Goal: Information Seeking & Learning: Learn about a topic

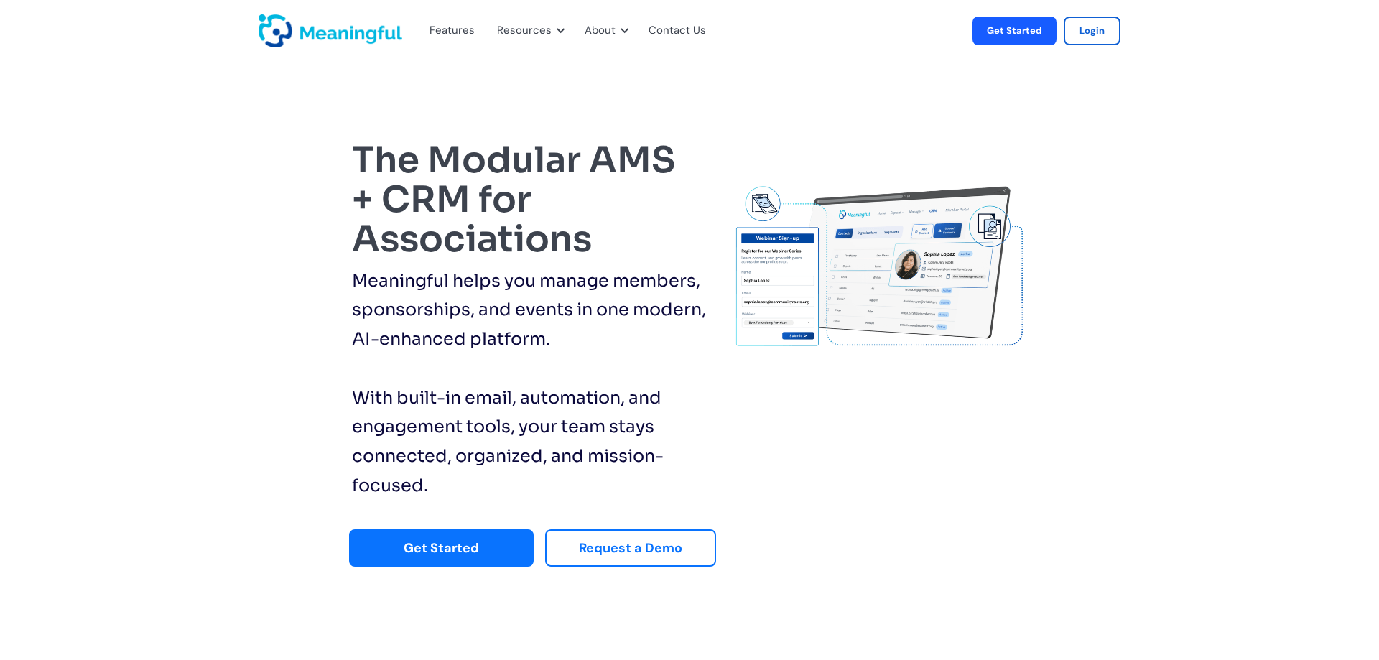
click at [361, 28] on img "home" at bounding box center [331, 30] width 144 height 33
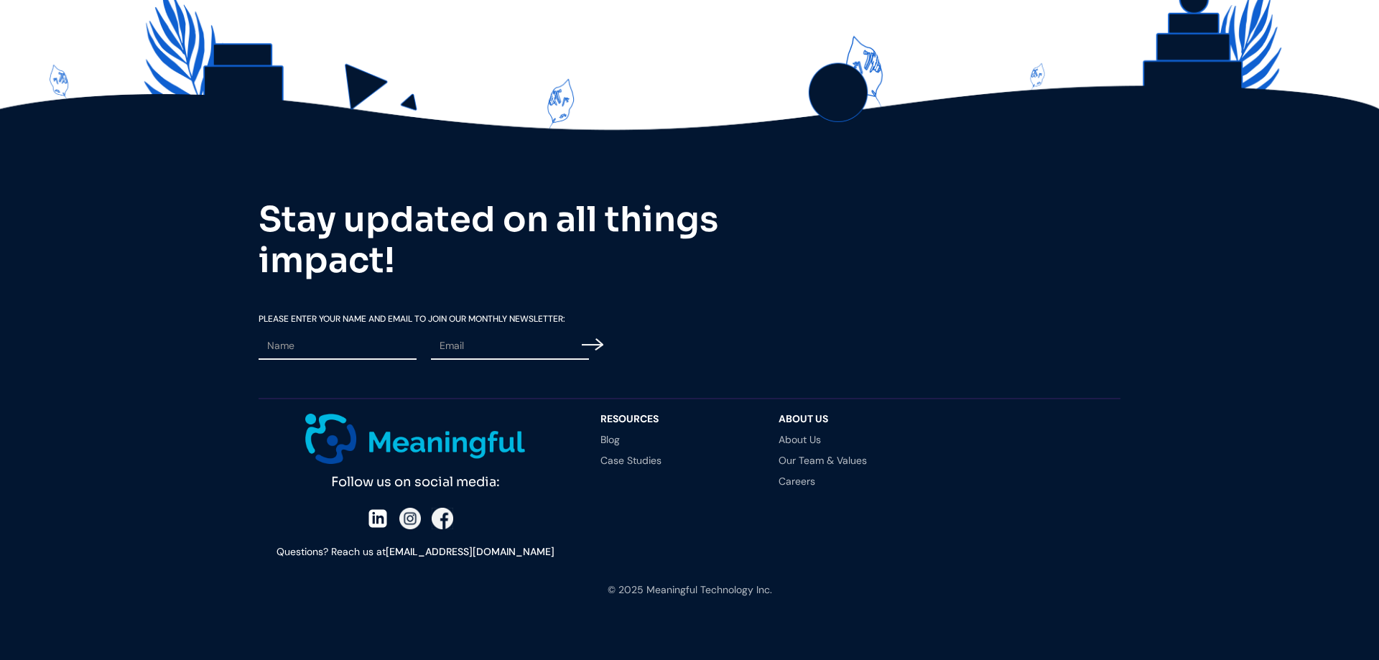
scroll to position [4348, 0]
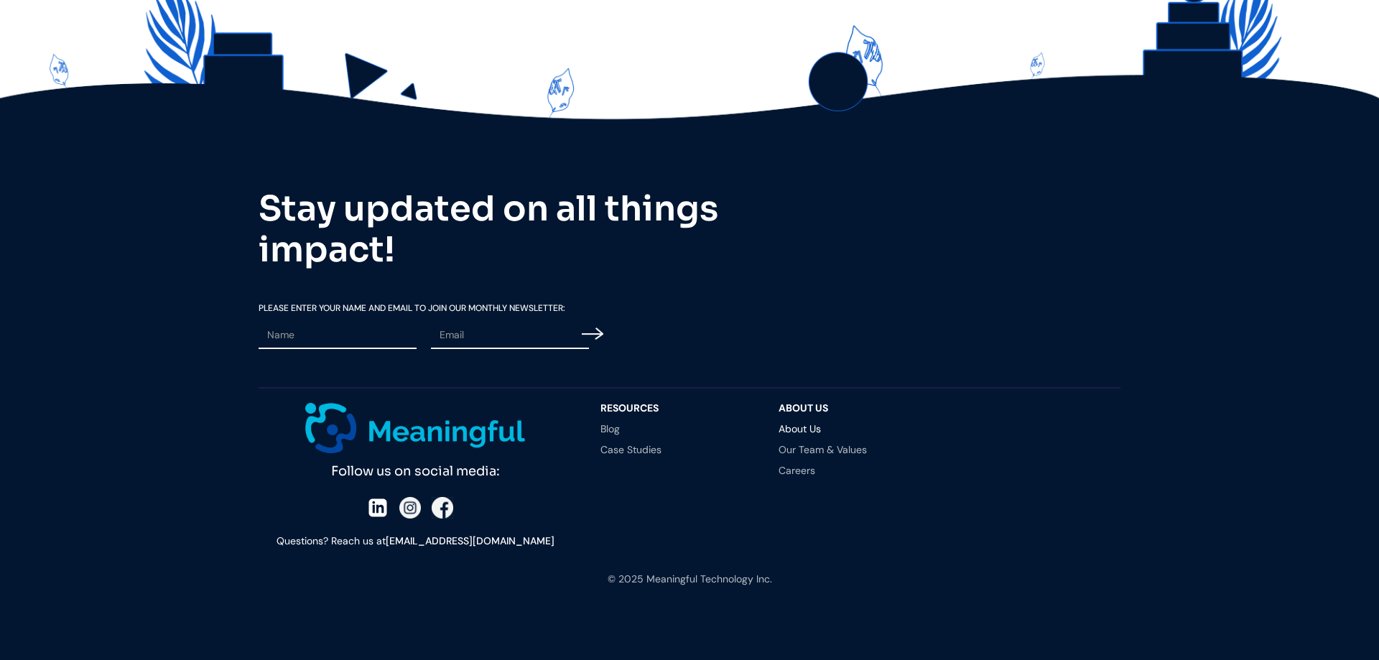
click at [820, 427] on link "About Us" at bounding box center [853, 429] width 149 height 10
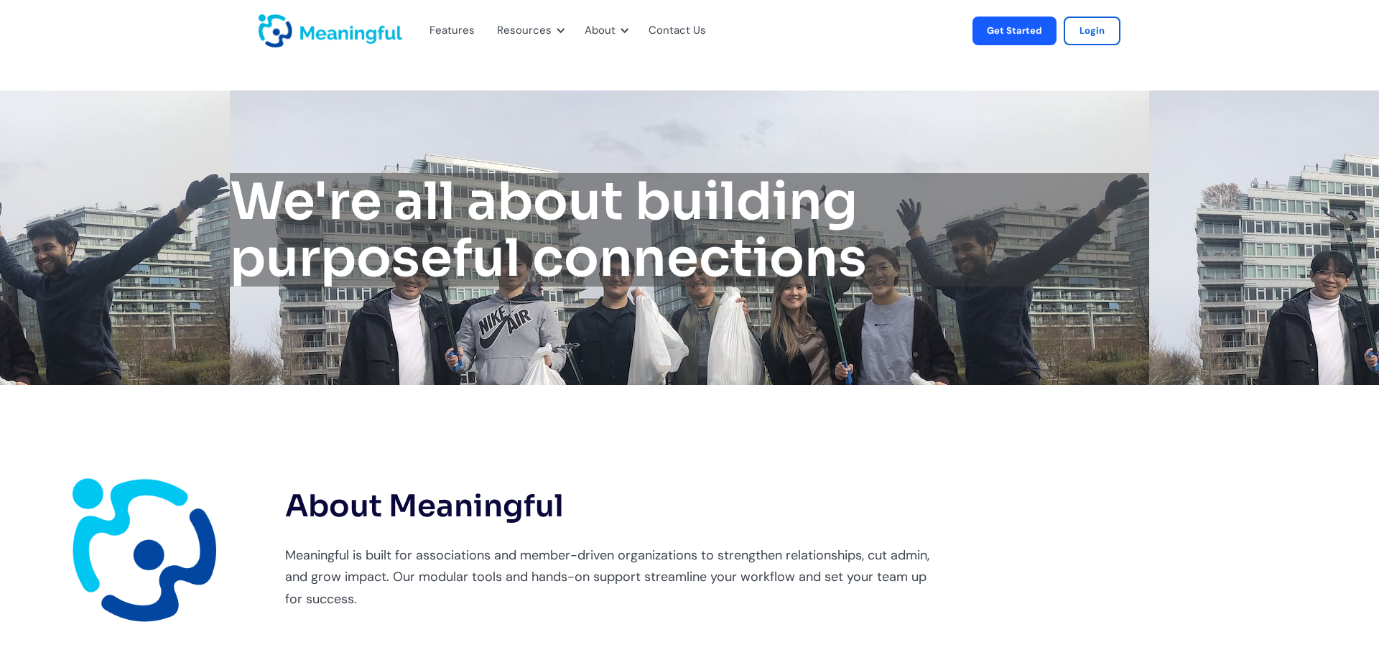
click at [447, 34] on div "Features" at bounding box center [452, 31] width 45 height 19
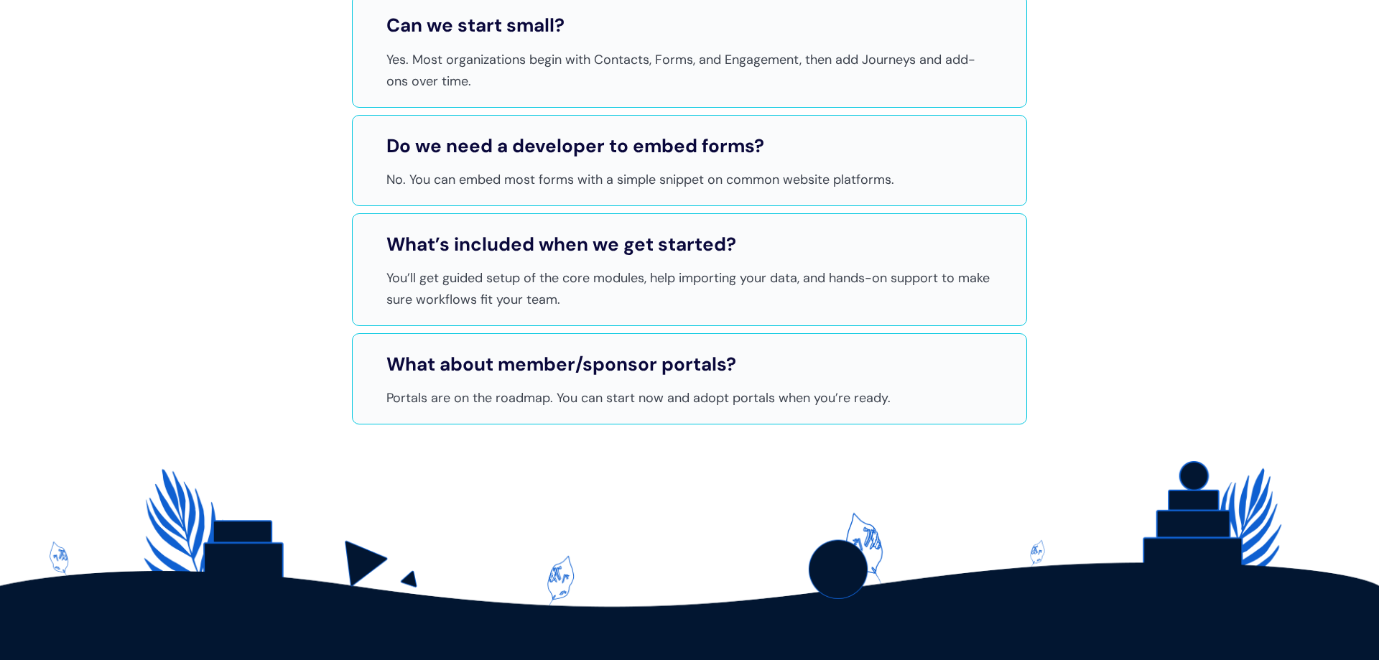
scroll to position [4983, 0]
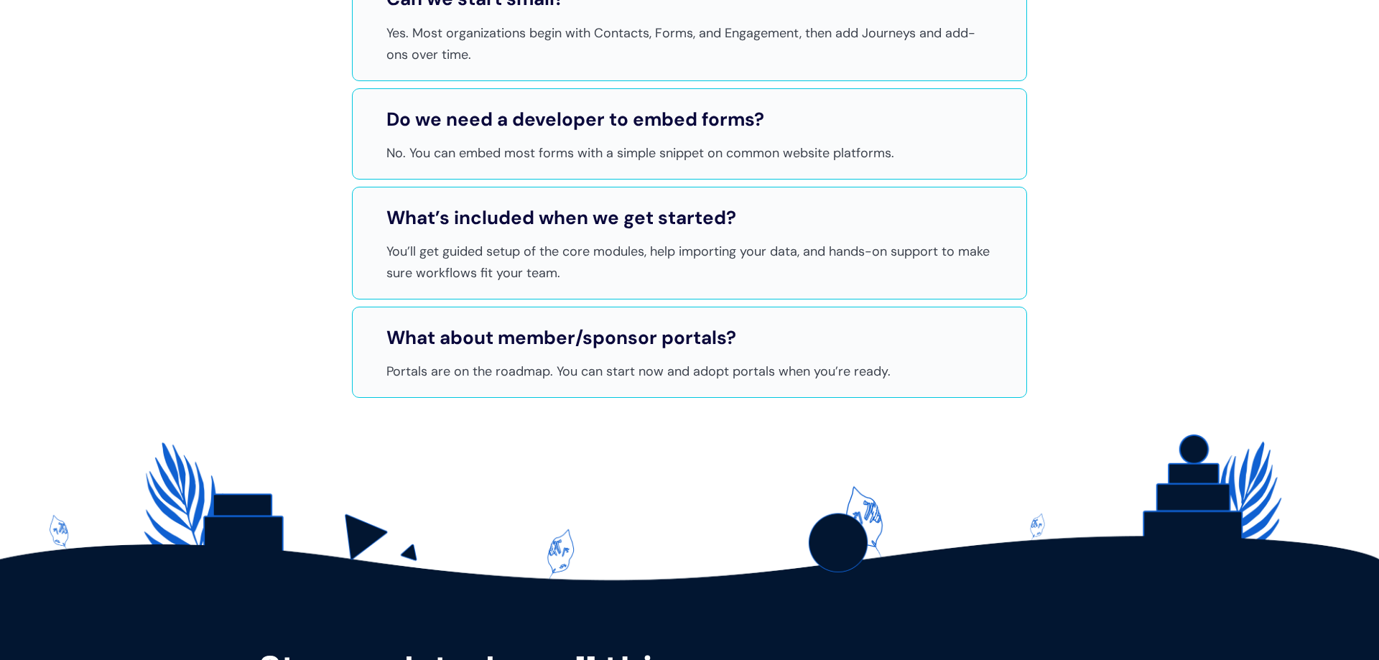
click at [624, 350] on strong "What about member/sponsor portals?" at bounding box center [561, 337] width 350 height 24
